Goal: Task Accomplishment & Management: Manage account settings

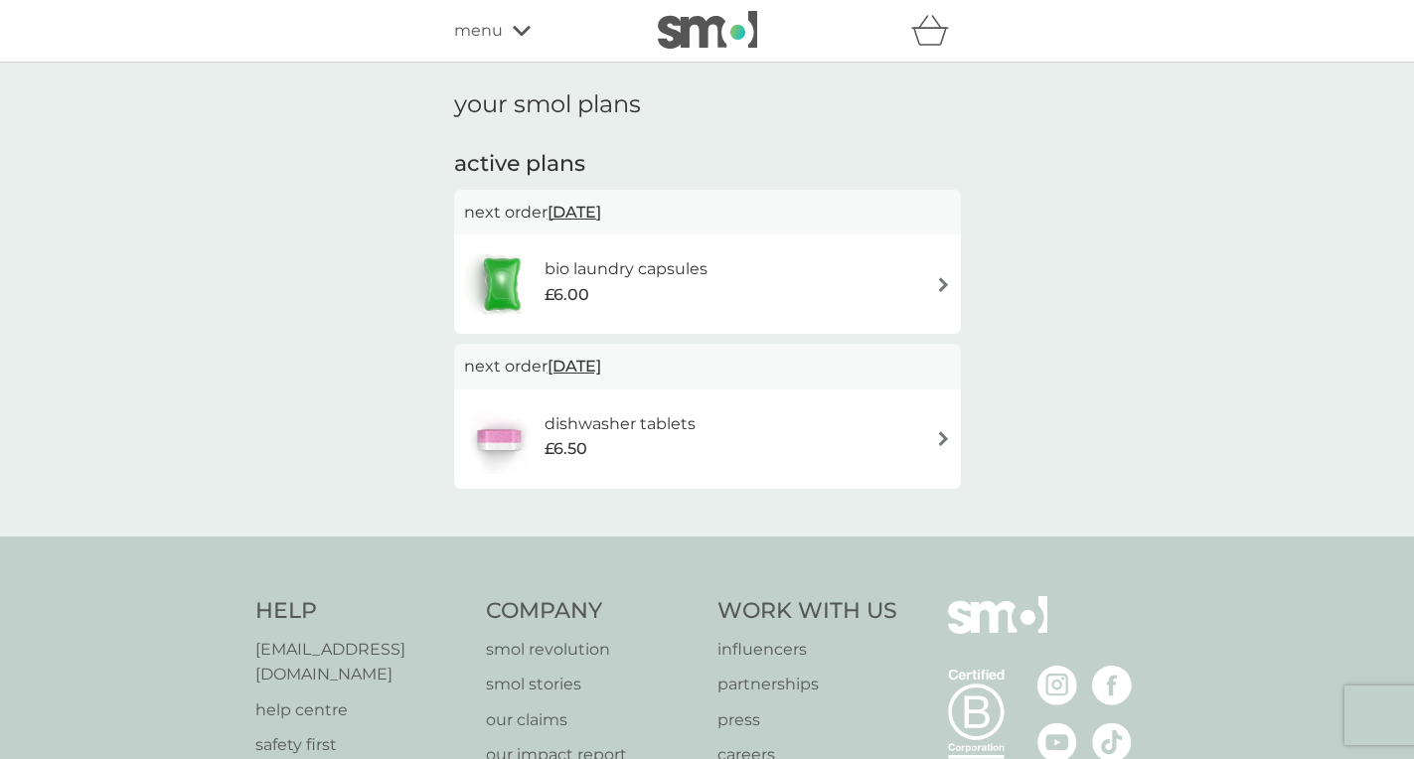
click at [500, 215] on p "next order [DATE]" at bounding box center [707, 213] width 487 height 26
click at [738, 296] on div "bio laundry capsules £6.00" at bounding box center [707, 284] width 487 height 70
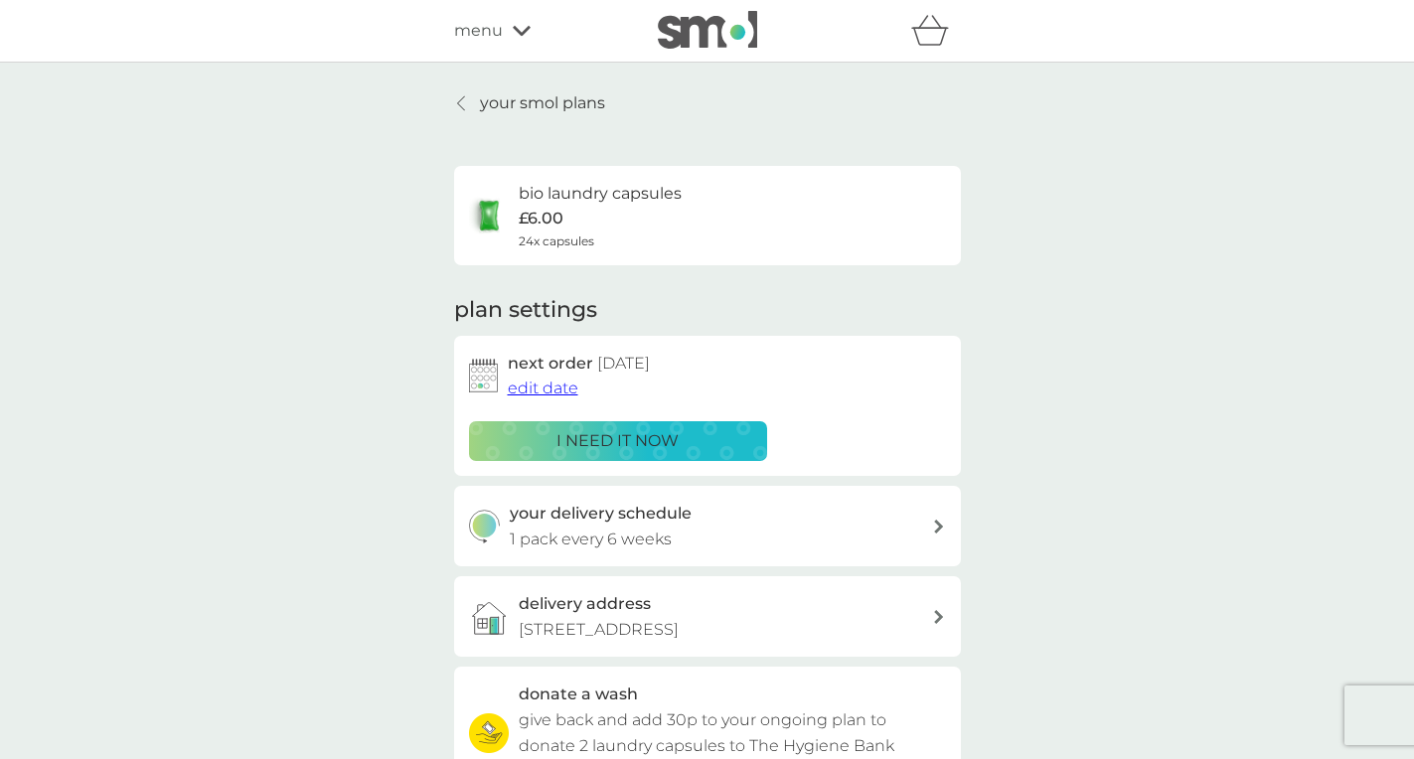
click at [543, 380] on span "edit date" at bounding box center [543, 387] width 71 height 19
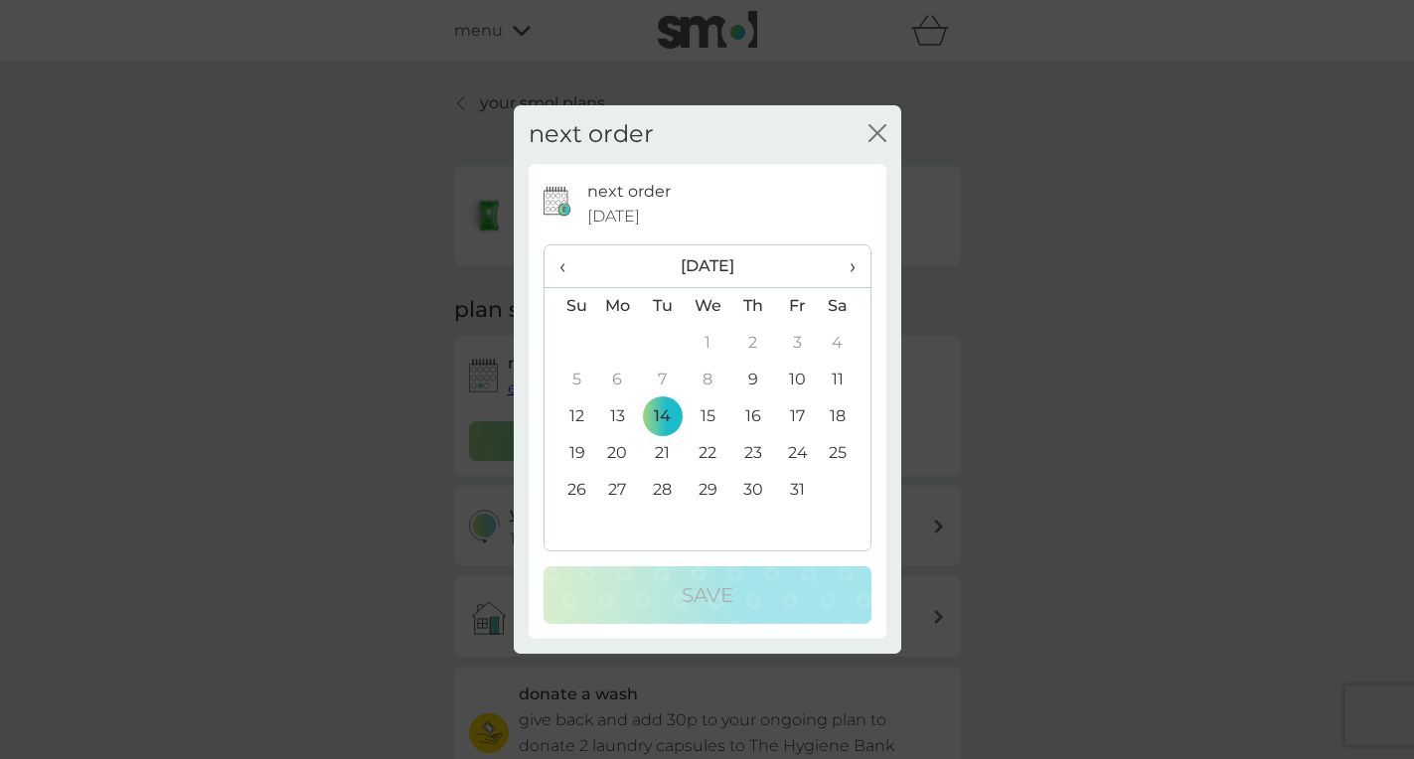
click at [755, 376] on td "9" at bounding box center [752, 380] width 45 height 37
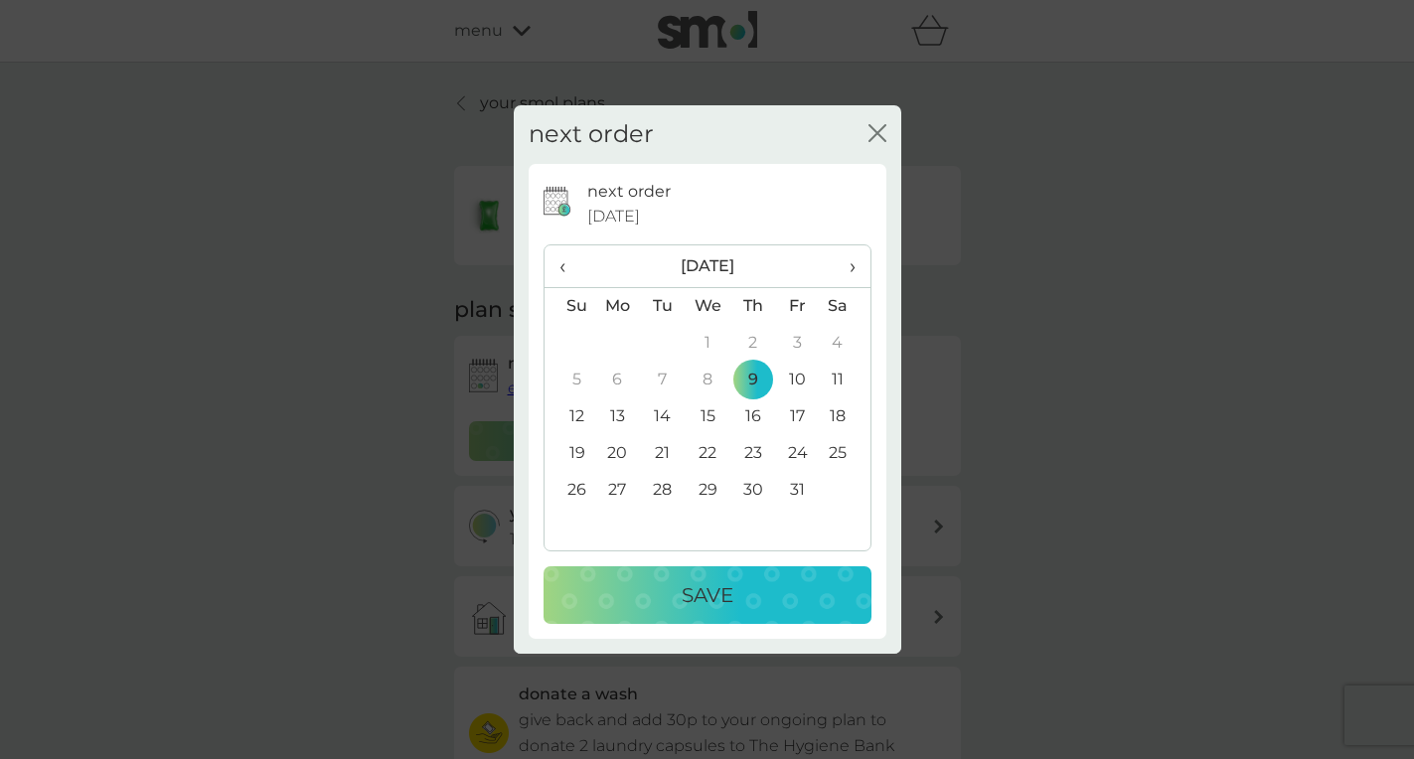
click at [697, 589] on p "Save" at bounding box center [707, 595] width 52 height 32
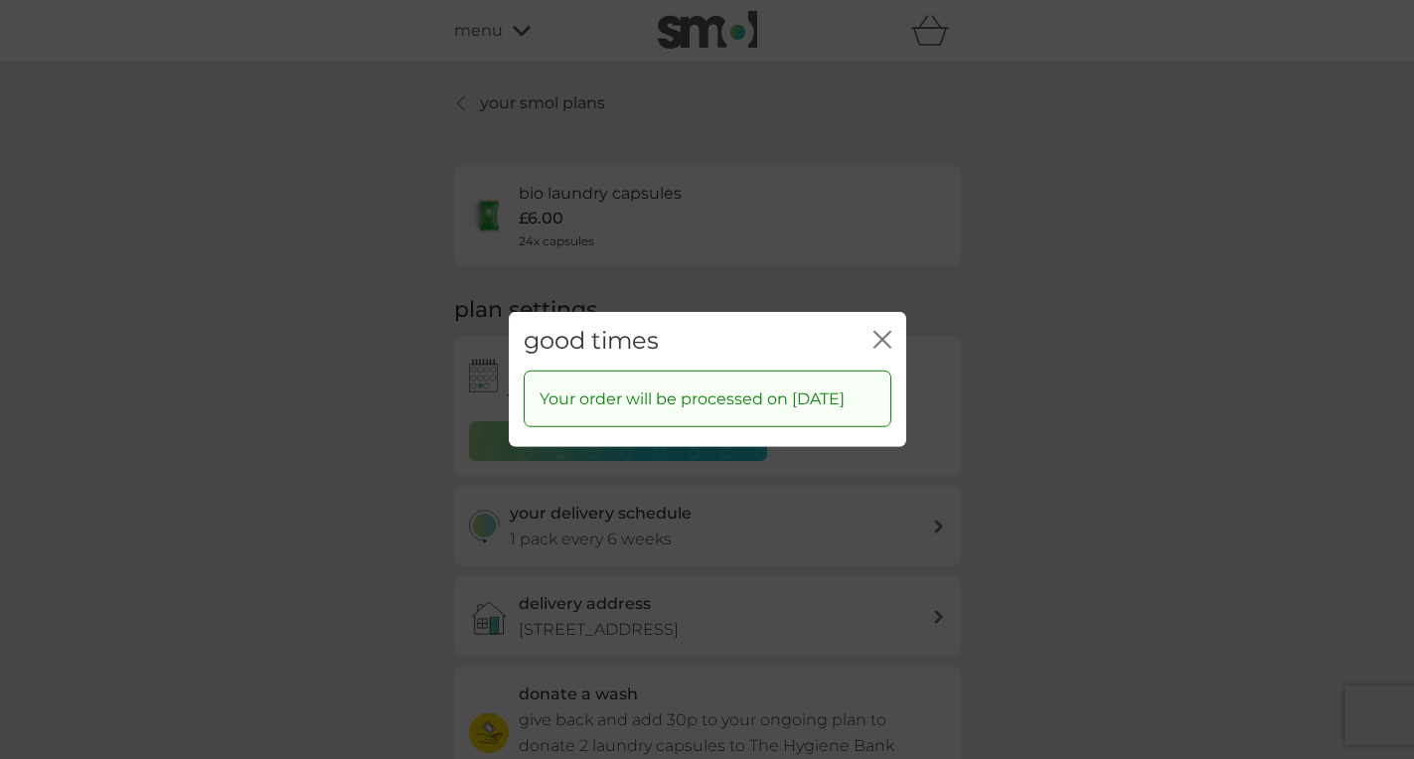
click at [872, 325] on div "good times close" at bounding box center [707, 341] width 397 height 59
click at [886, 331] on icon "close" at bounding box center [882, 340] width 18 height 18
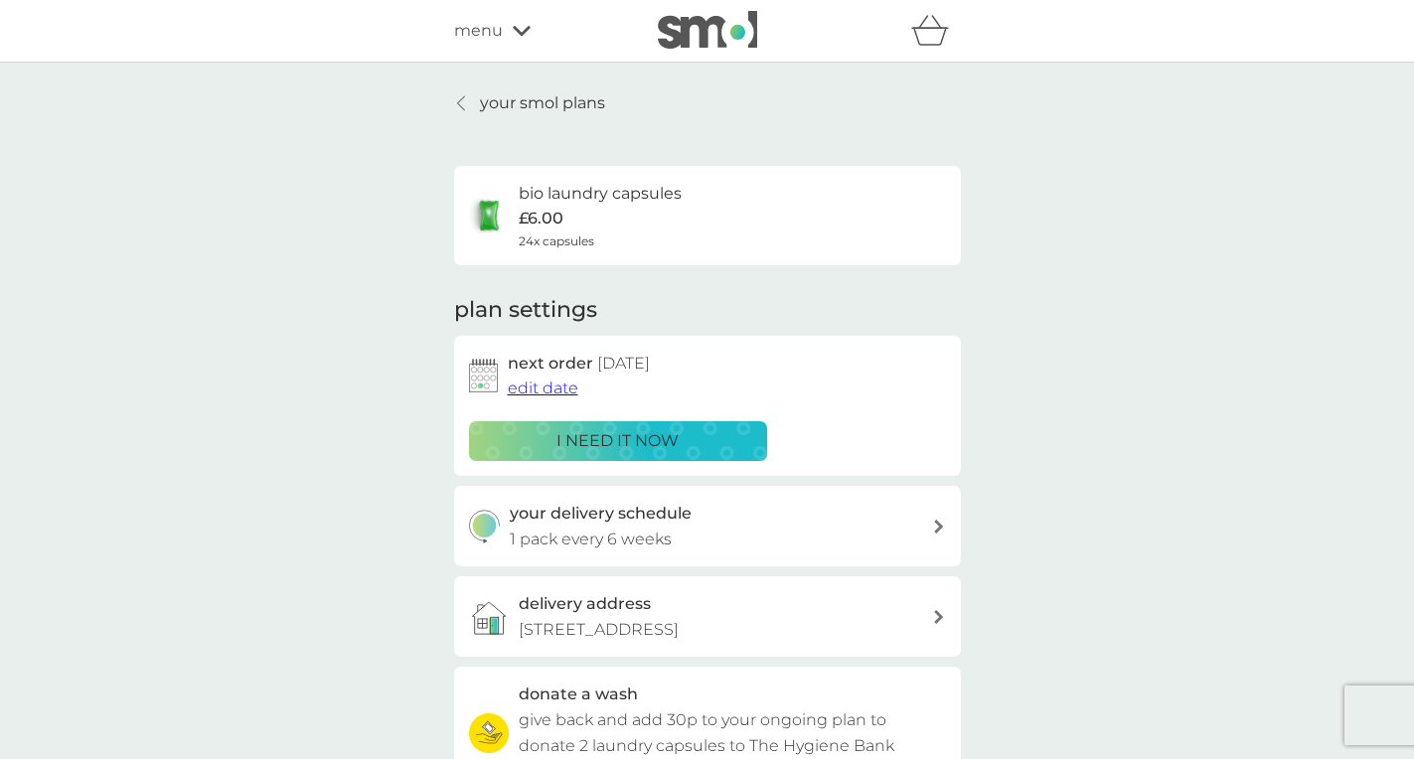
click at [439, 297] on div "your smol plans bio laundry capsules £6.00 24x capsules plan settings next orde…" at bounding box center [707, 536] width 536 height 892
click at [491, 101] on p "your smol plans" at bounding box center [542, 103] width 125 height 26
